Goal: Task Accomplishment & Management: Manage account settings

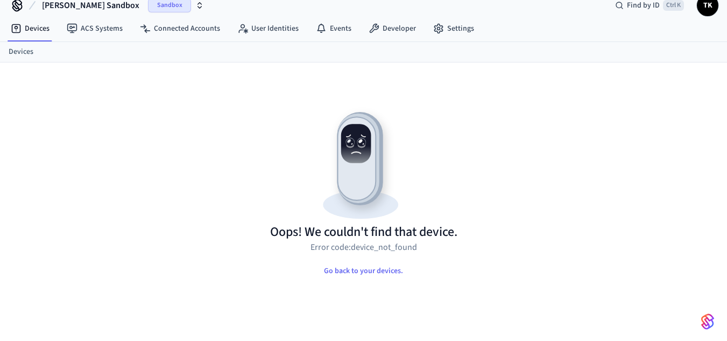
scroll to position [15, 0]
click at [171, 26] on link "Connected Accounts" at bounding box center [179, 28] width 97 height 19
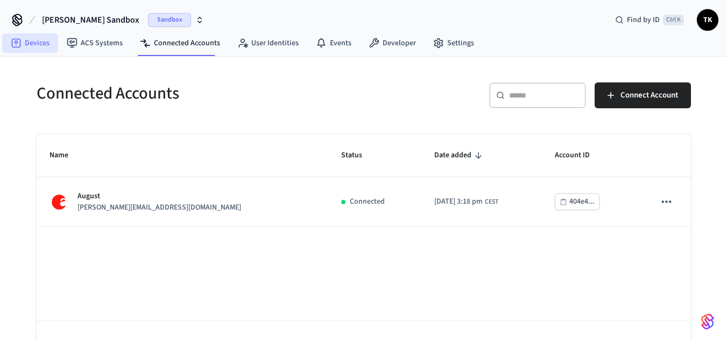
click at [27, 36] on link "Devices" at bounding box center [30, 42] width 56 height 19
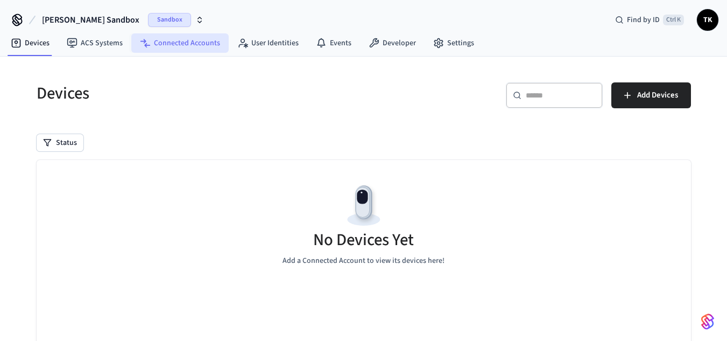
click at [168, 52] on link "Connected Accounts" at bounding box center [179, 42] width 97 height 19
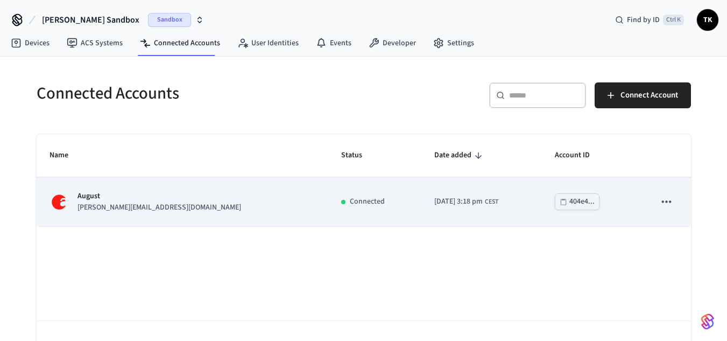
click at [176, 218] on td "[PERSON_NAME] [PERSON_NAME][EMAIL_ADDRESS][DOMAIN_NAME]" at bounding box center [183, 201] width 292 height 49
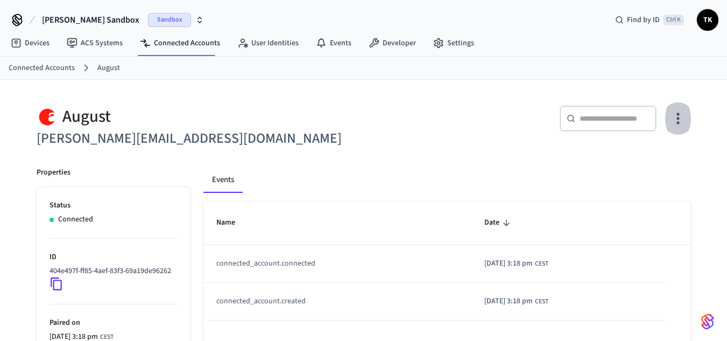
click at [674, 124] on icon "button" at bounding box center [677, 118] width 17 height 17
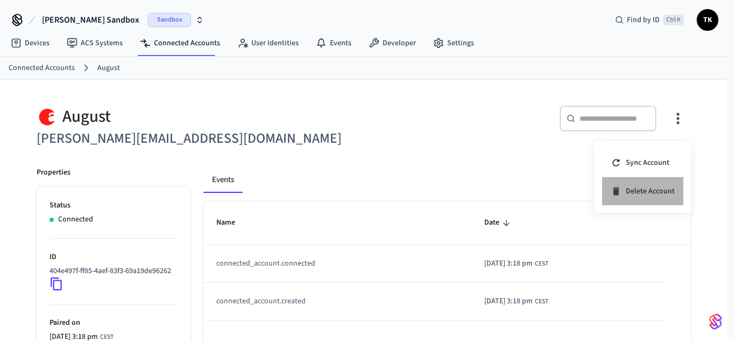
click at [648, 200] on li "Delete Account" at bounding box center [642, 191] width 81 height 28
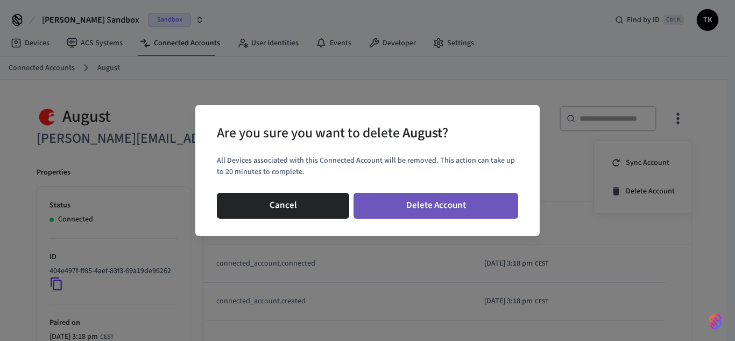
click at [443, 206] on button "Delete Account" at bounding box center [435, 206] width 165 height 26
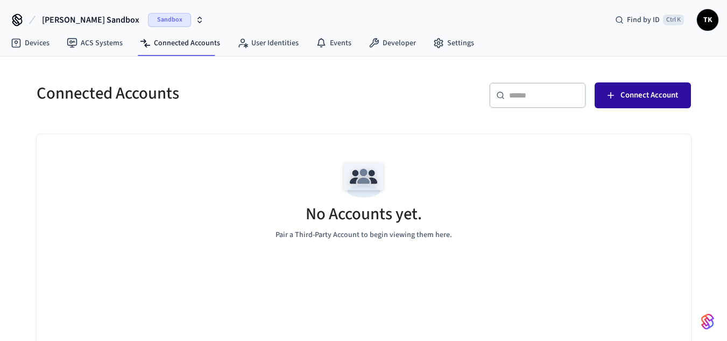
click at [628, 94] on span "Connect Account" at bounding box center [649, 95] width 58 height 14
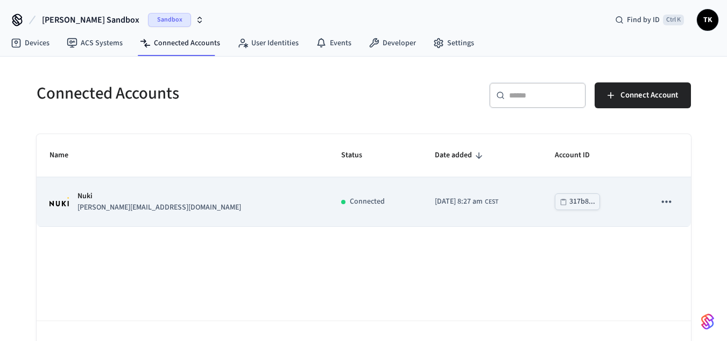
click at [131, 208] on p "[PERSON_NAME][EMAIL_ADDRESS][DOMAIN_NAME]" at bounding box center [159, 207] width 164 height 11
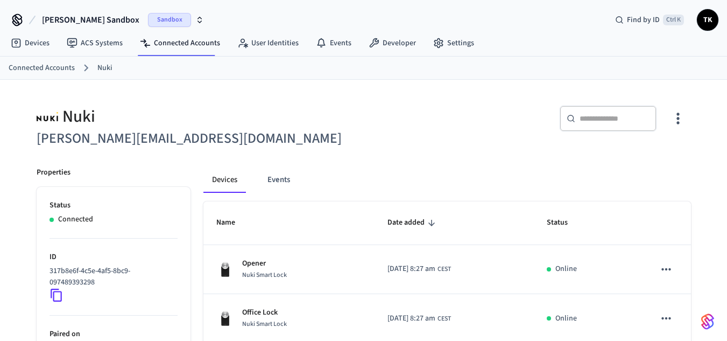
scroll to position [99, 0]
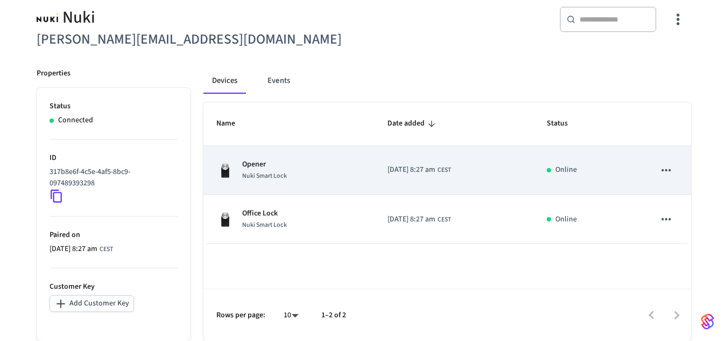
click at [273, 164] on p "Opener" at bounding box center [264, 164] width 45 height 11
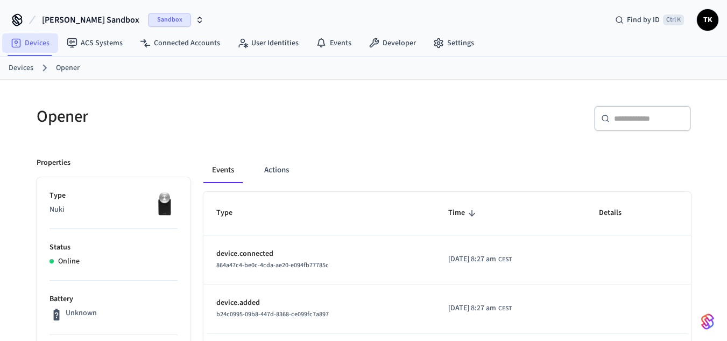
click at [30, 45] on link "Devices" at bounding box center [30, 42] width 56 height 19
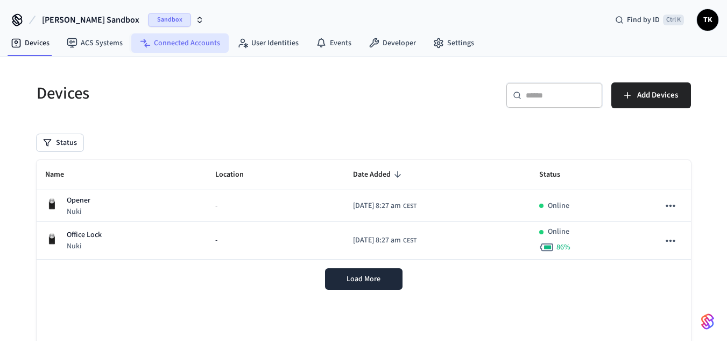
click at [183, 42] on link "Connected Accounts" at bounding box center [179, 42] width 97 height 19
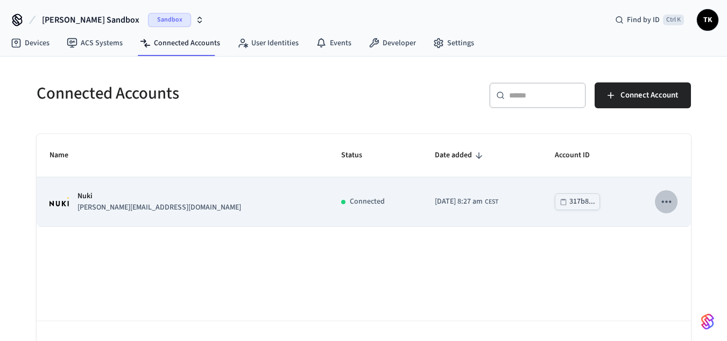
click at [671, 203] on icon "sticky table" at bounding box center [666, 201] width 14 height 14
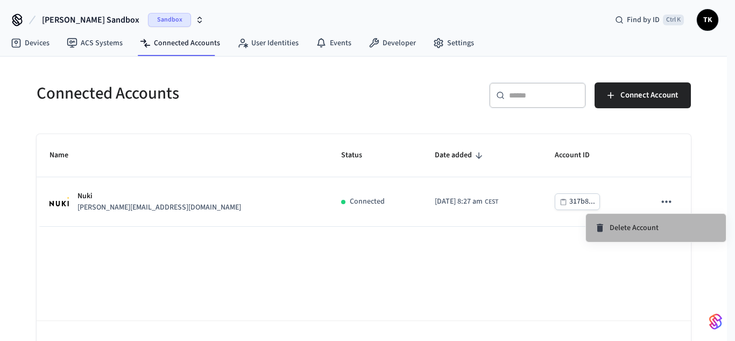
click at [655, 224] on span "Delete Account" at bounding box center [634, 227] width 49 height 11
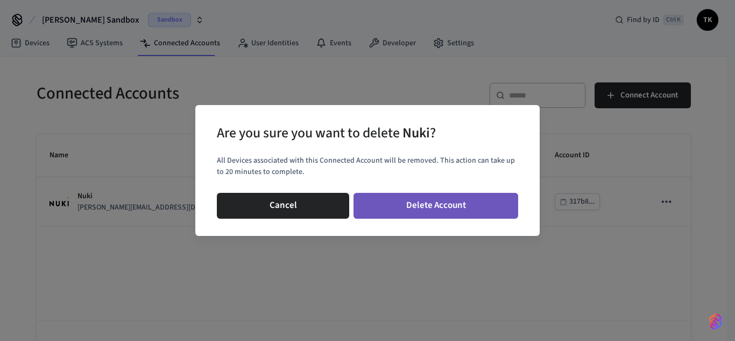
click at [458, 208] on button "Delete Account" at bounding box center [435, 206] width 165 height 26
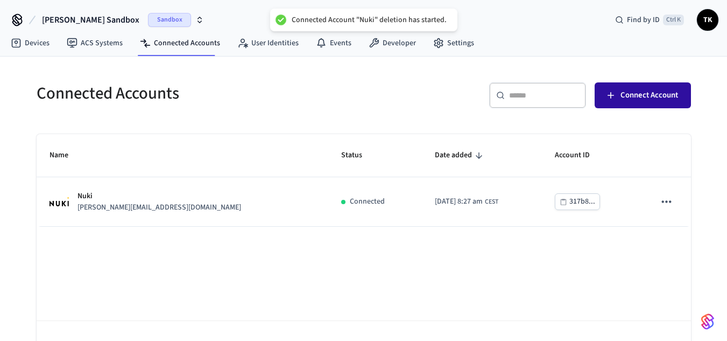
click at [653, 84] on button "Connect Account" at bounding box center [643, 95] width 96 height 26
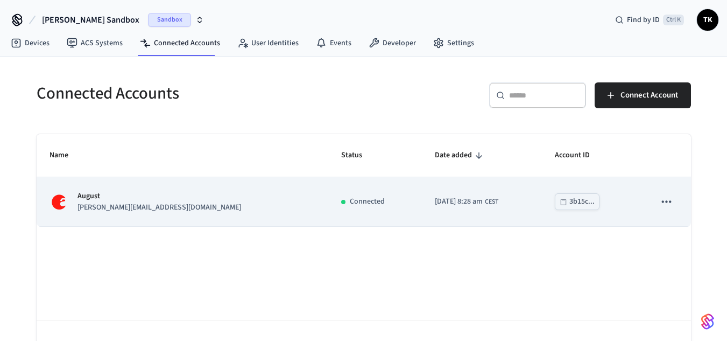
click at [130, 207] on p "[PERSON_NAME][EMAIL_ADDRESS][DOMAIN_NAME]" at bounding box center [159, 207] width 164 height 11
